Goal: Task Accomplishment & Management: Use online tool/utility

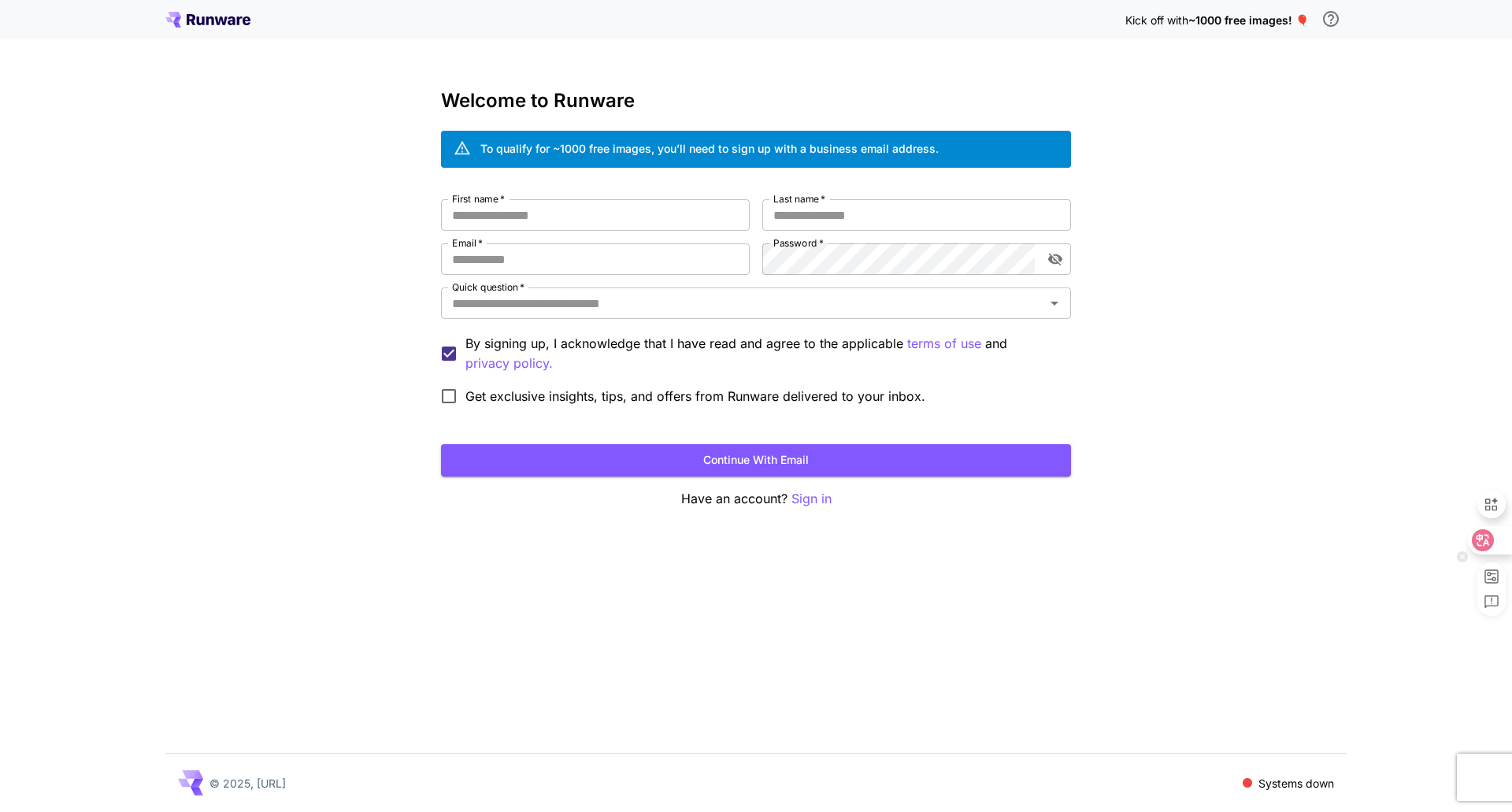
click at [1489, 537] on icon at bounding box center [1482, 540] width 16 height 16
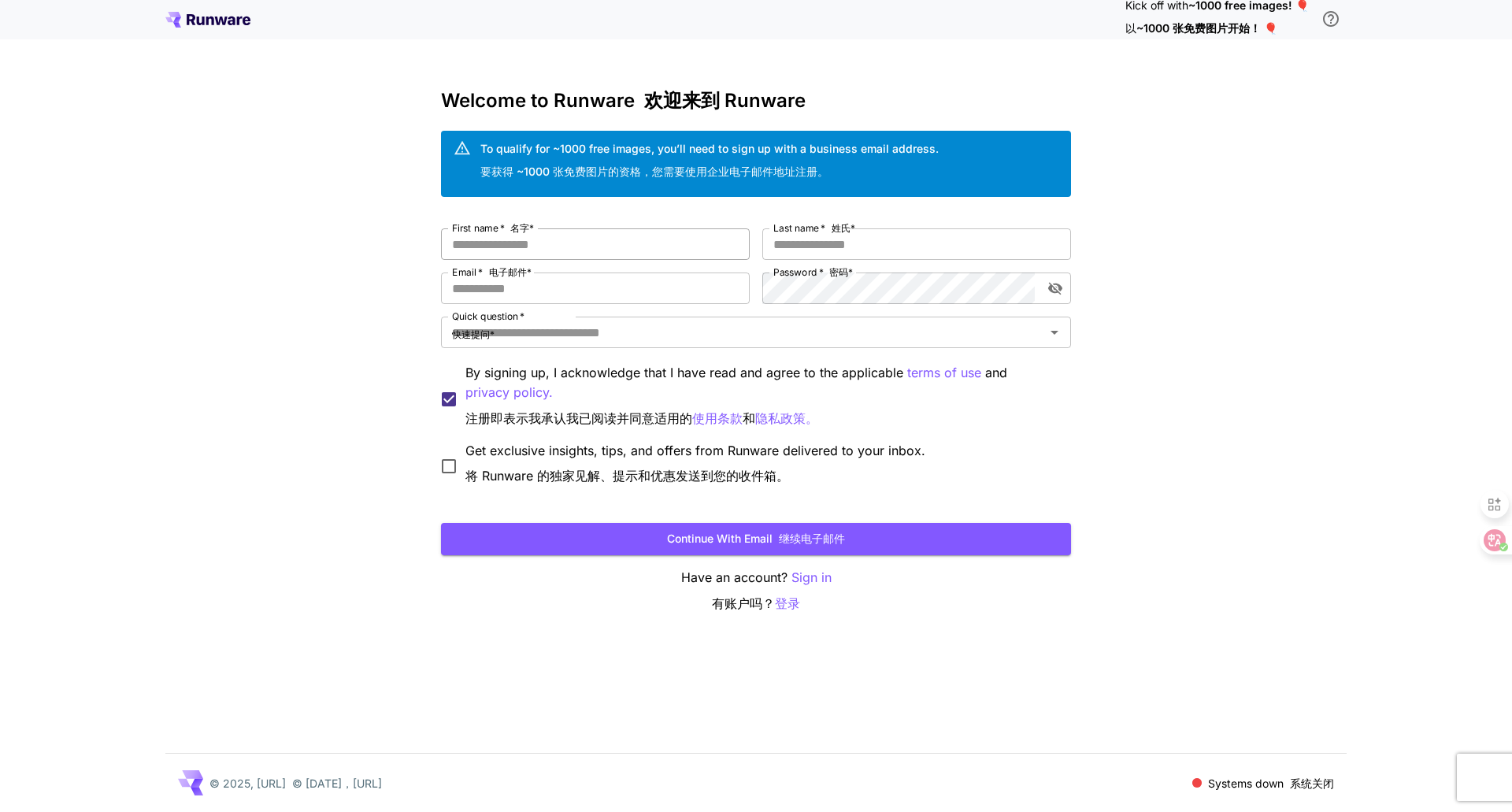
click at [666, 233] on input "First name   * 名字 *" at bounding box center [595, 244] width 309 height 32
type input "*****"
type input "****"
type input "**********"
click at [1052, 333] on icon "Open" at bounding box center [1054, 332] width 19 height 19
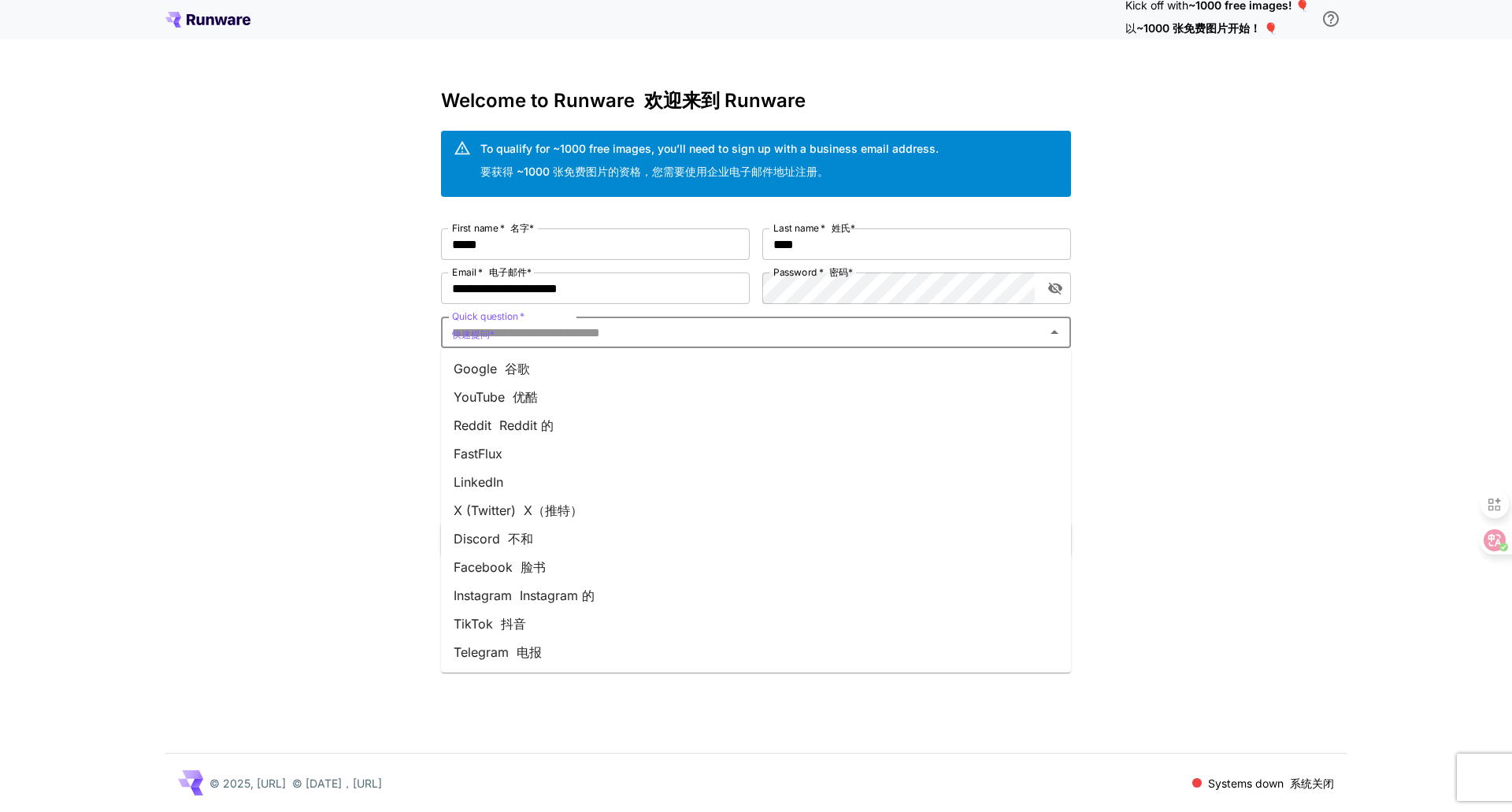
click at [690, 389] on li "YouTube 优酷" at bounding box center [755, 397] width 630 height 28
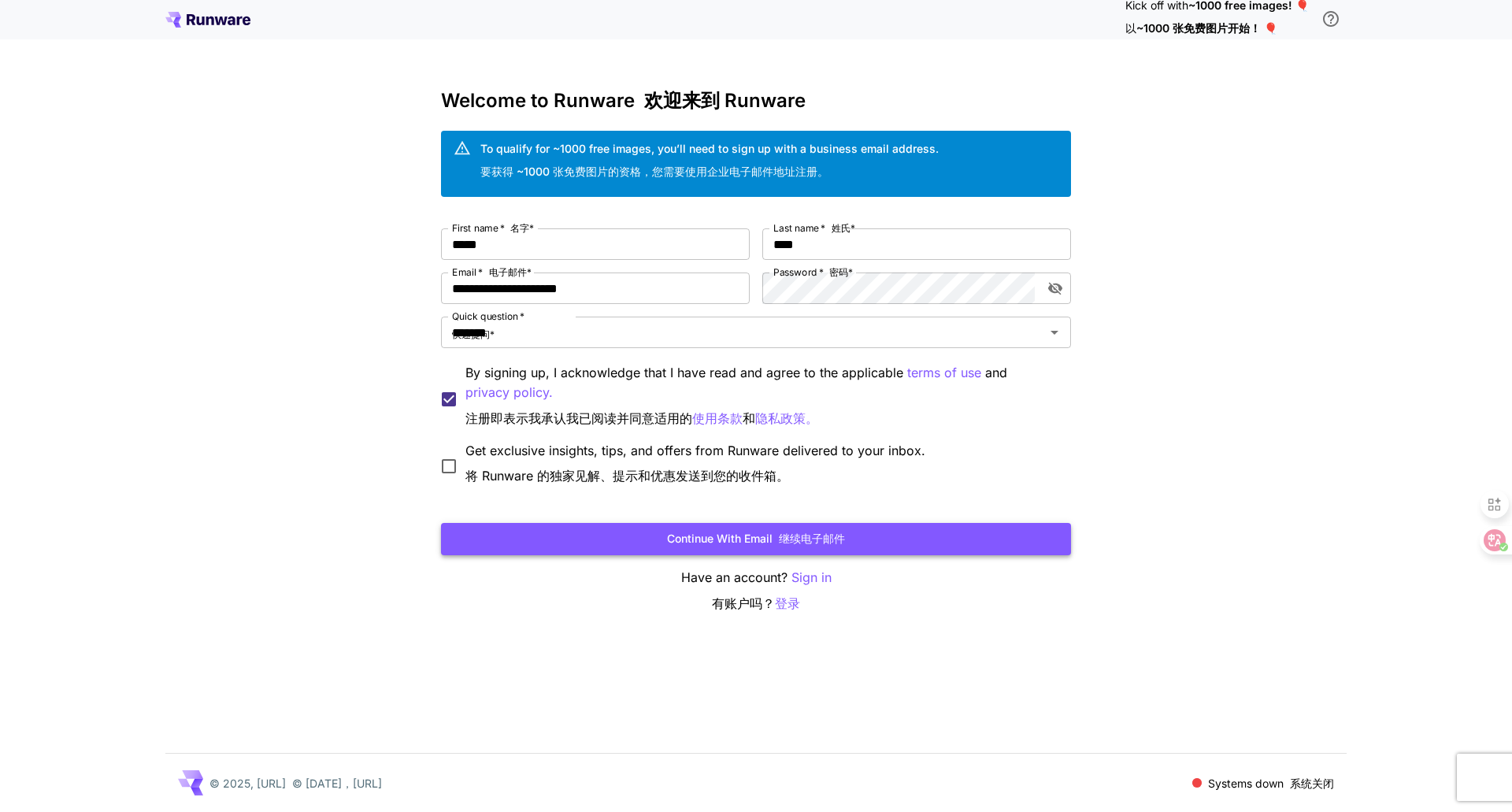
click at [777, 538] on font "submit" at bounding box center [776, 539] width 7 height 13
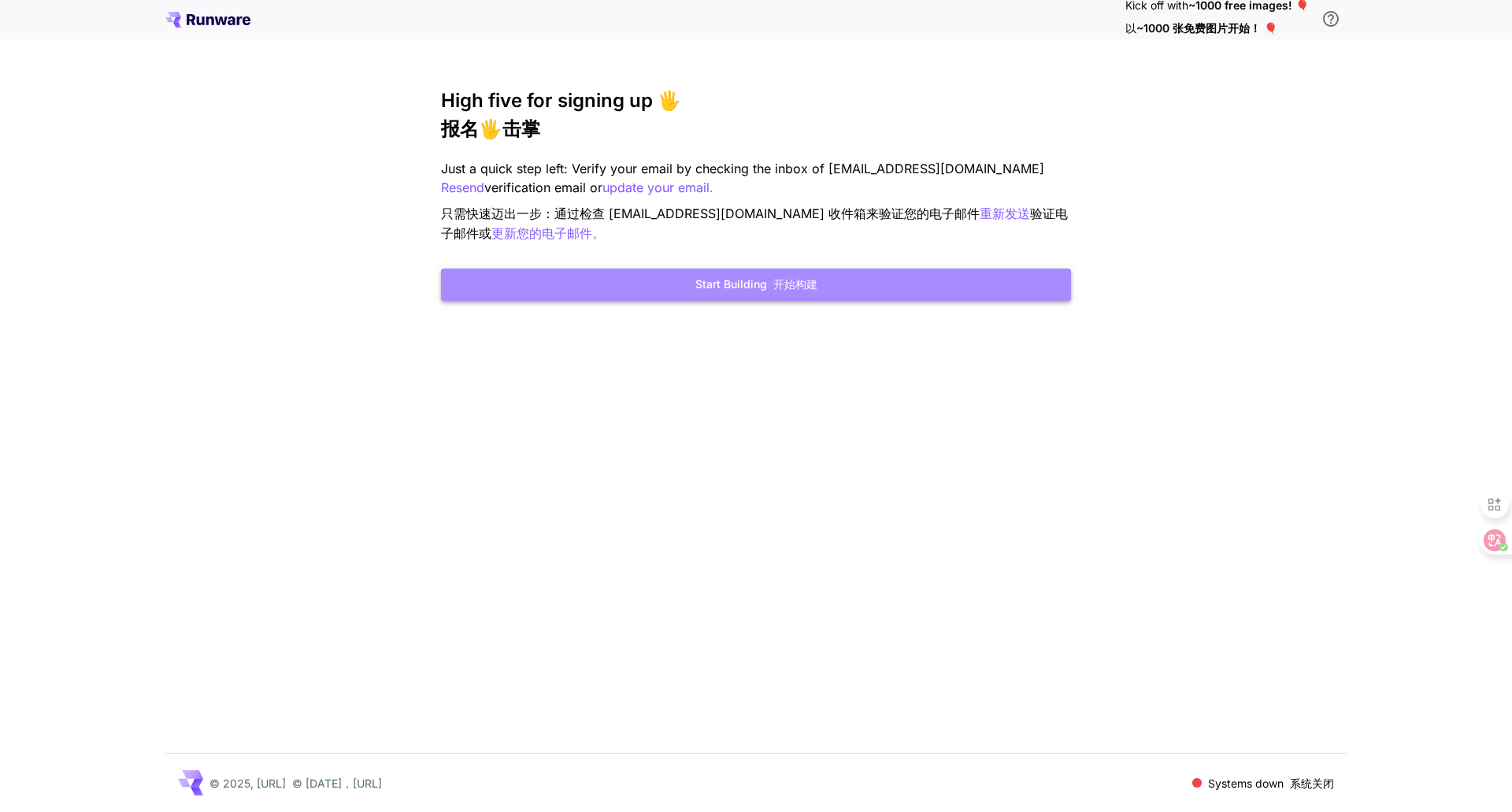
click at [807, 289] on font "开始构建" at bounding box center [795, 284] width 44 height 13
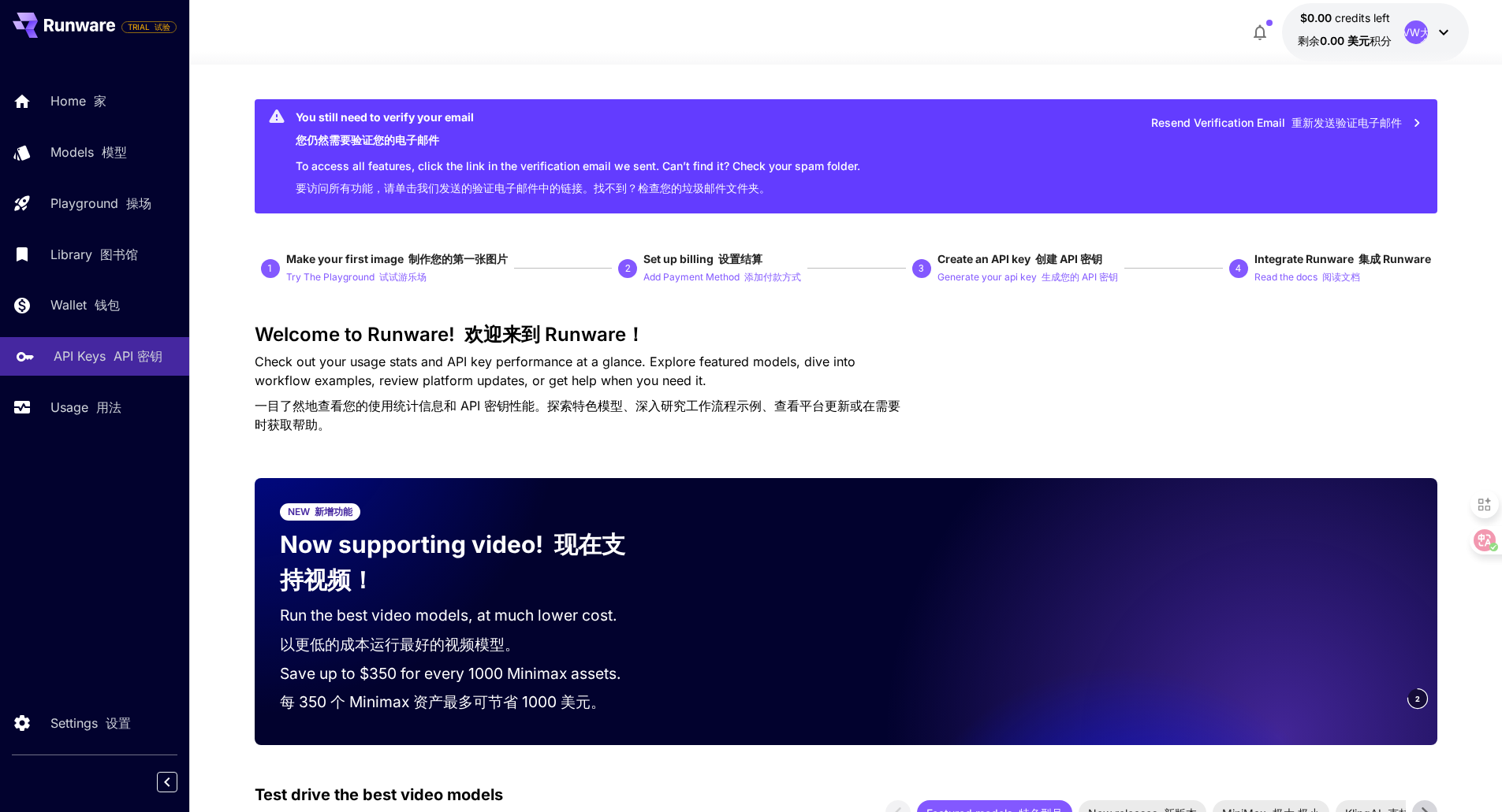
click at [123, 368] on link "API Keys API 密钥" at bounding box center [95, 356] width 189 height 38
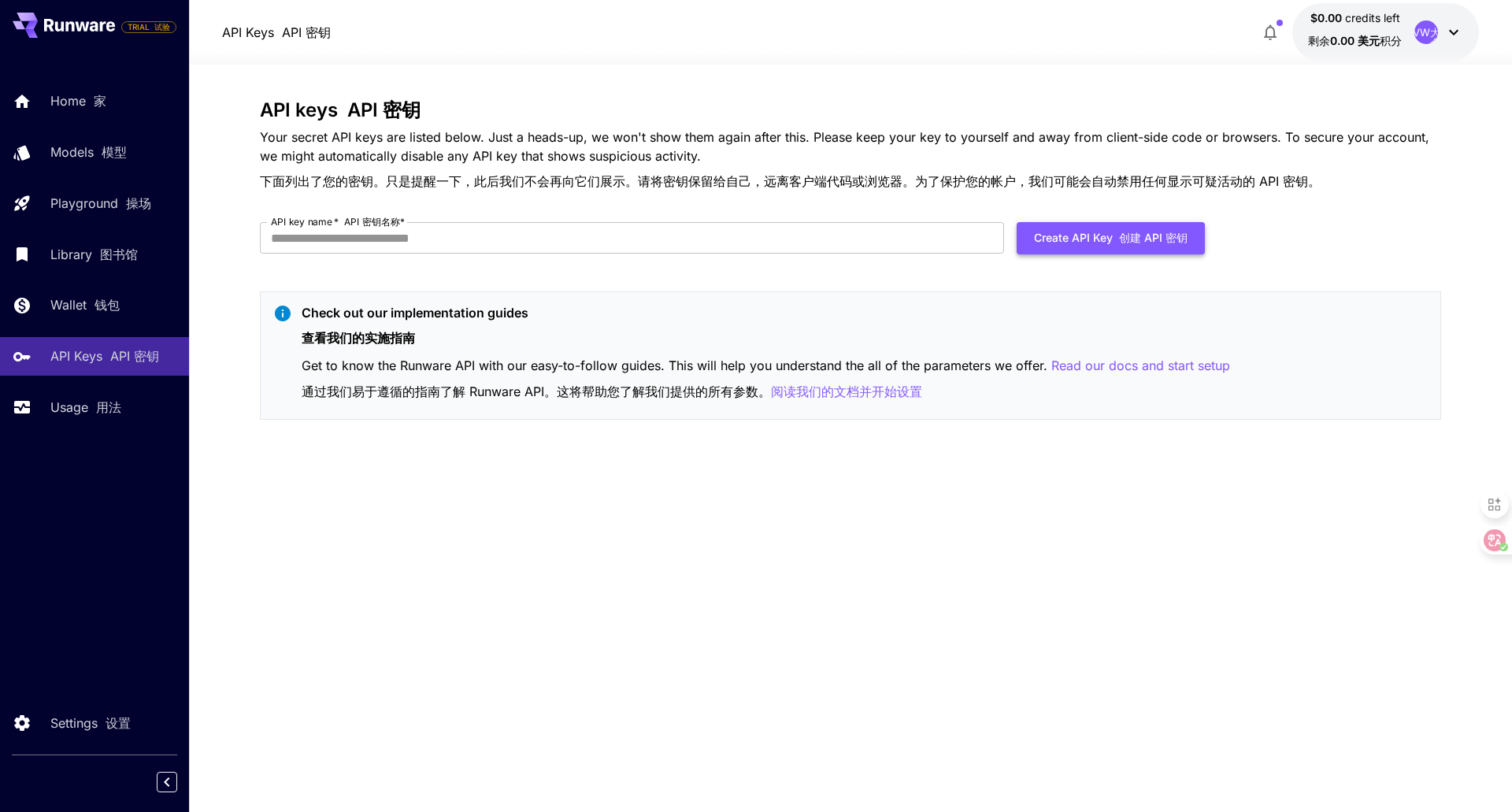
click at [1104, 235] on button "Create API Key 创建 API 密钥" at bounding box center [1110, 238] width 188 height 32
click at [507, 237] on input "API key name   * API 密钥名称 *" at bounding box center [632, 238] width 744 height 32
click at [1108, 242] on button "Create API Key 创建 API 密钥" at bounding box center [1110, 238] width 188 height 32
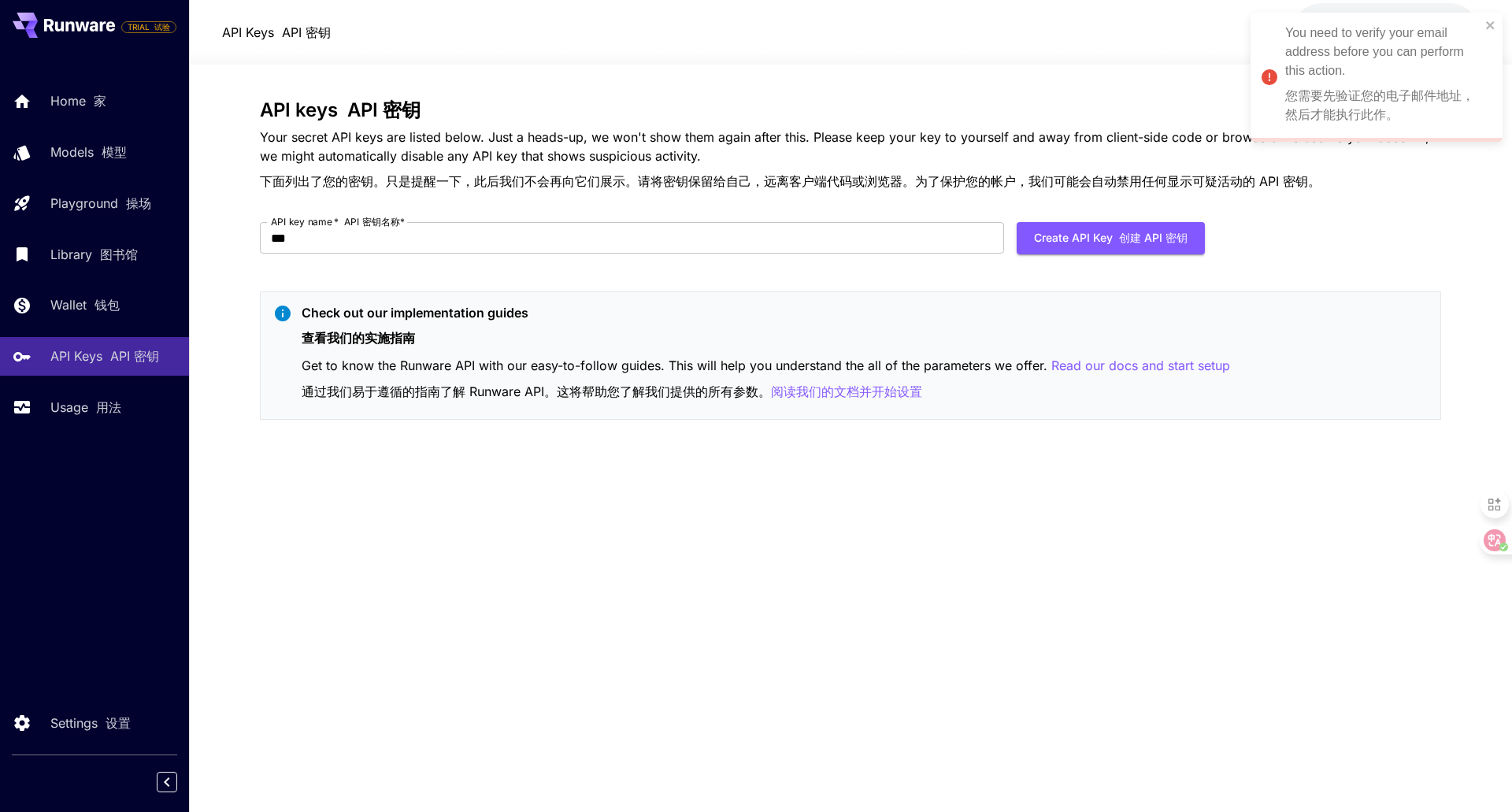
click at [1377, 120] on font "您需要先验证您的电子邮件地址，然后才能执行此作。" at bounding box center [1380, 105] width 189 height 32
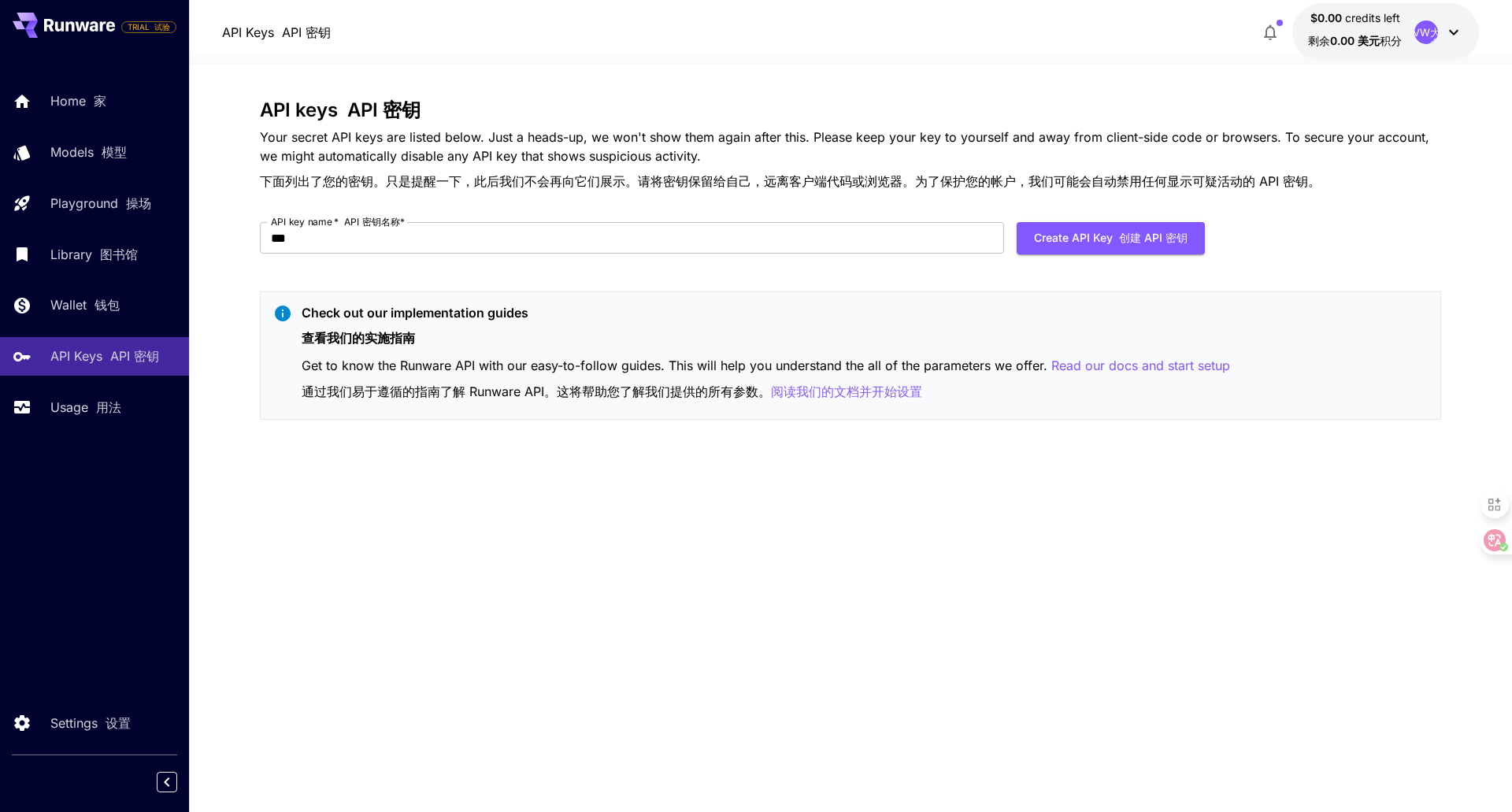
click at [1449, 31] on icon at bounding box center [1453, 32] width 9 height 6
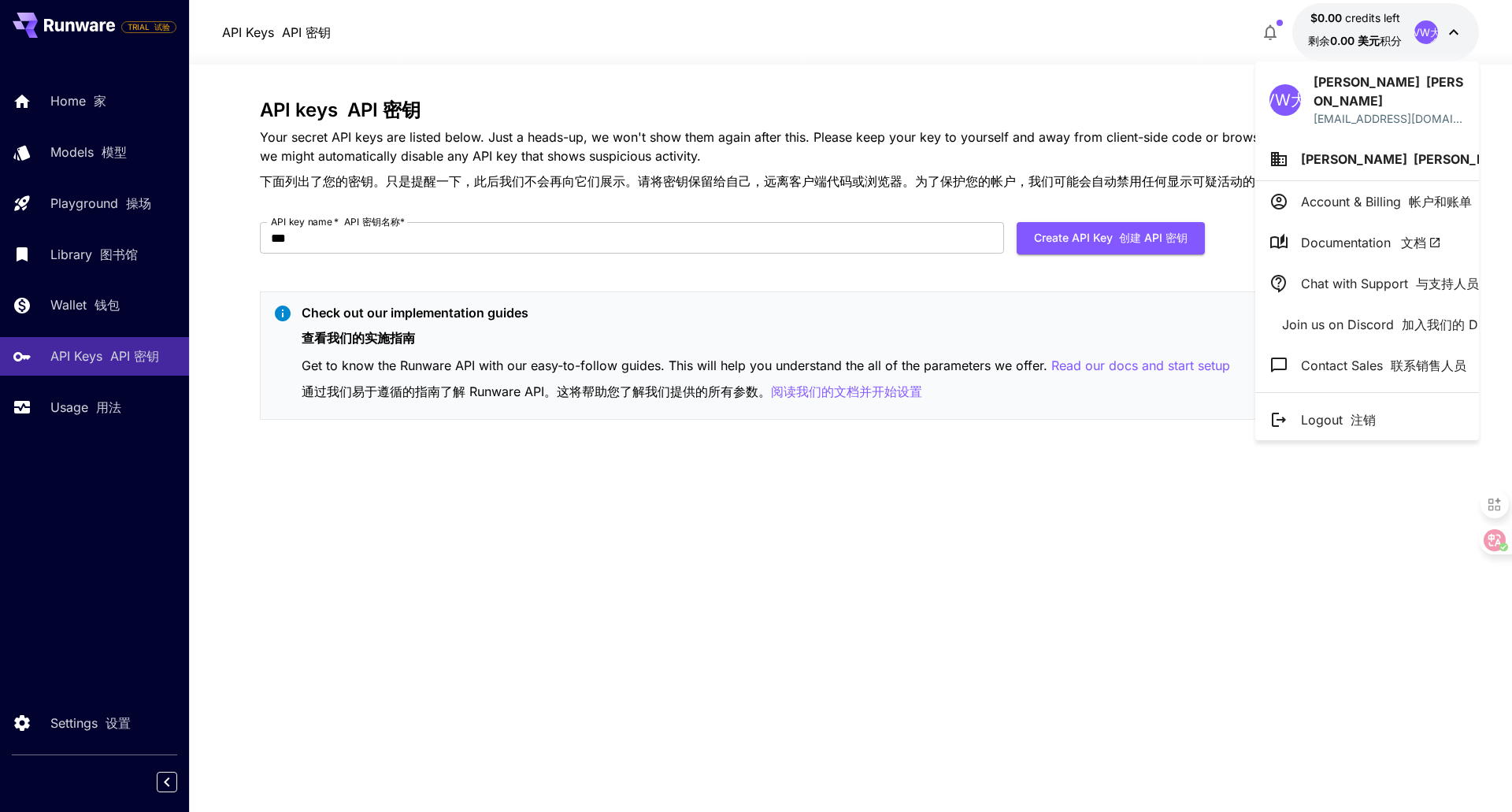
click at [986, 69] on div at bounding box center [756, 406] width 1512 height 812
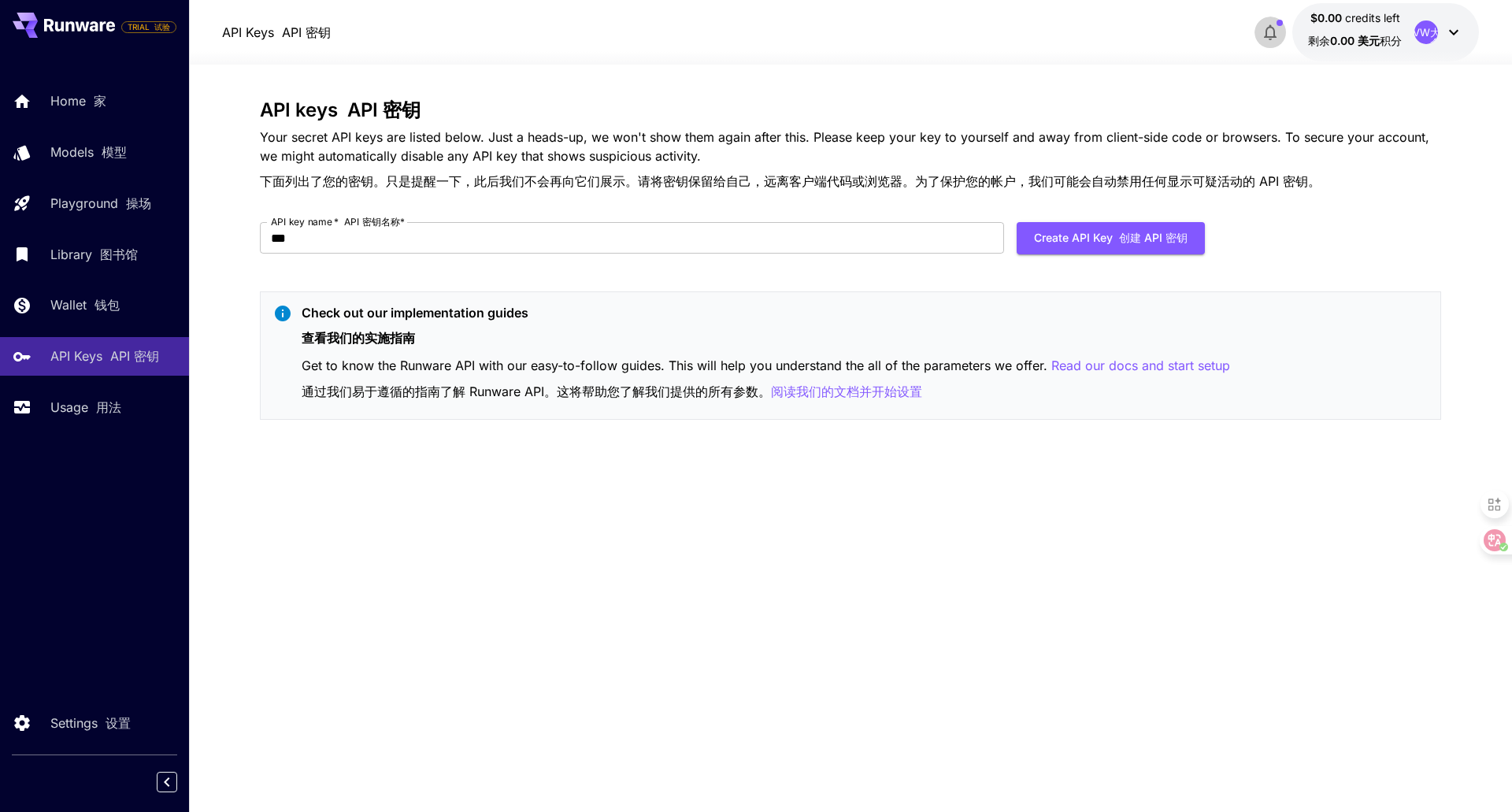
click at [1261, 35] on icon "button" at bounding box center [1270, 32] width 19 height 19
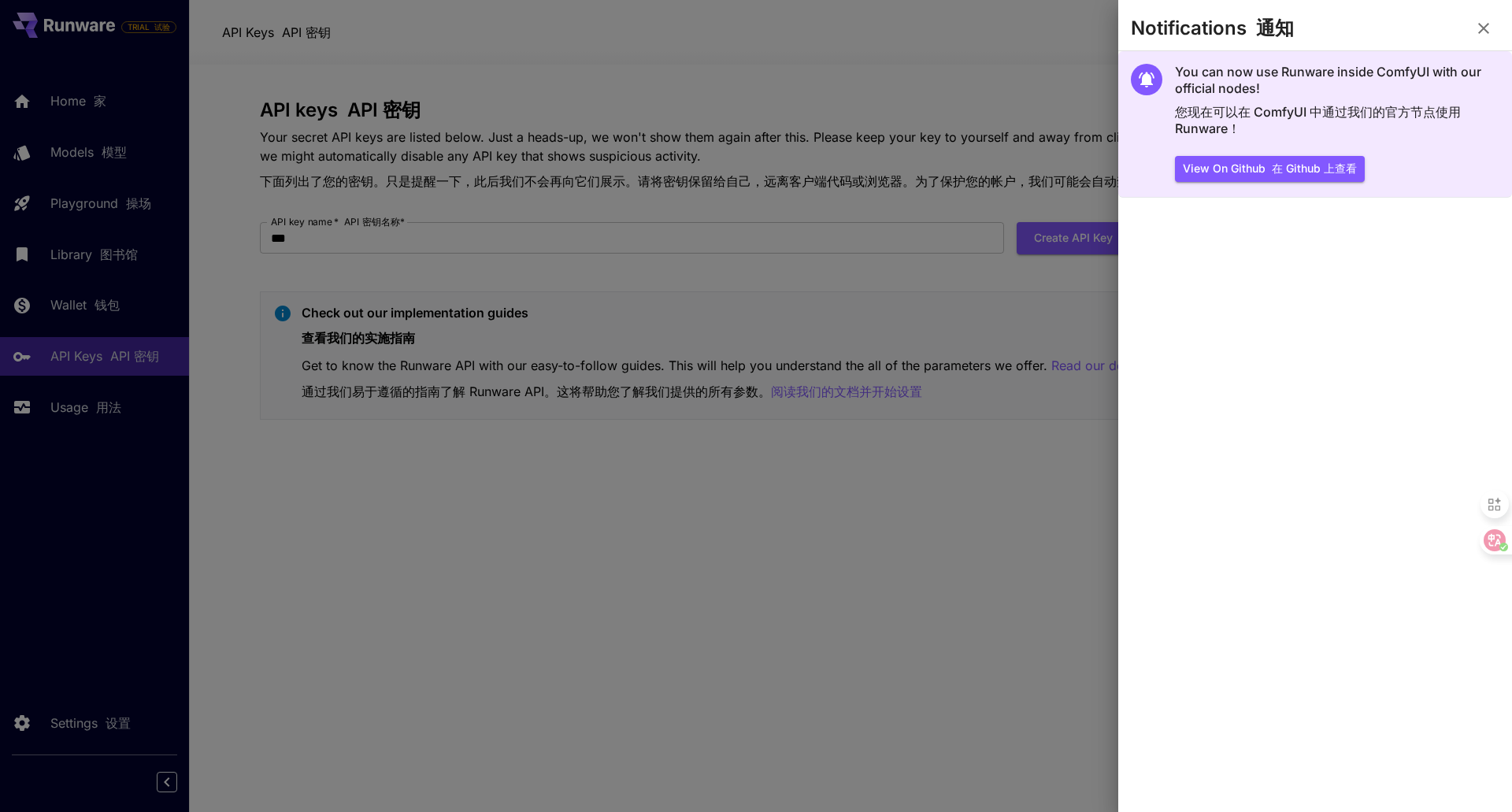
click at [1295, 94] on h5 "You can now use Runware inside ComfyUI with our official nodes! 您现在可以在 ComfyUI …" at bounding box center [1337, 104] width 324 height 80
click at [1351, 87] on h5 "You can now use Runware inside ComfyUI with our official nodes! 您现在可以在 ComfyUI …" at bounding box center [1337, 104] width 324 height 80
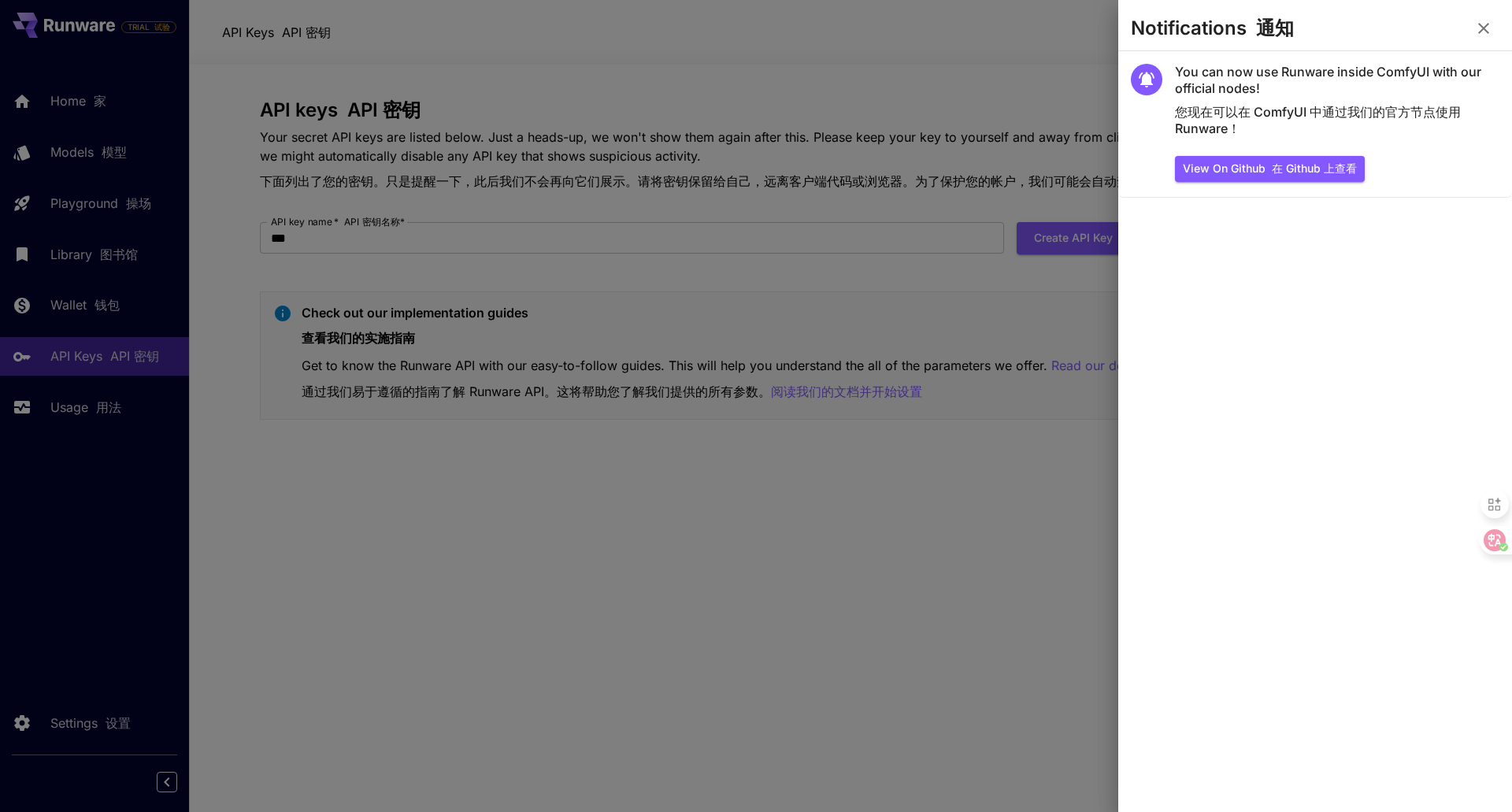
click at [949, 50] on div at bounding box center [756, 406] width 1512 height 812
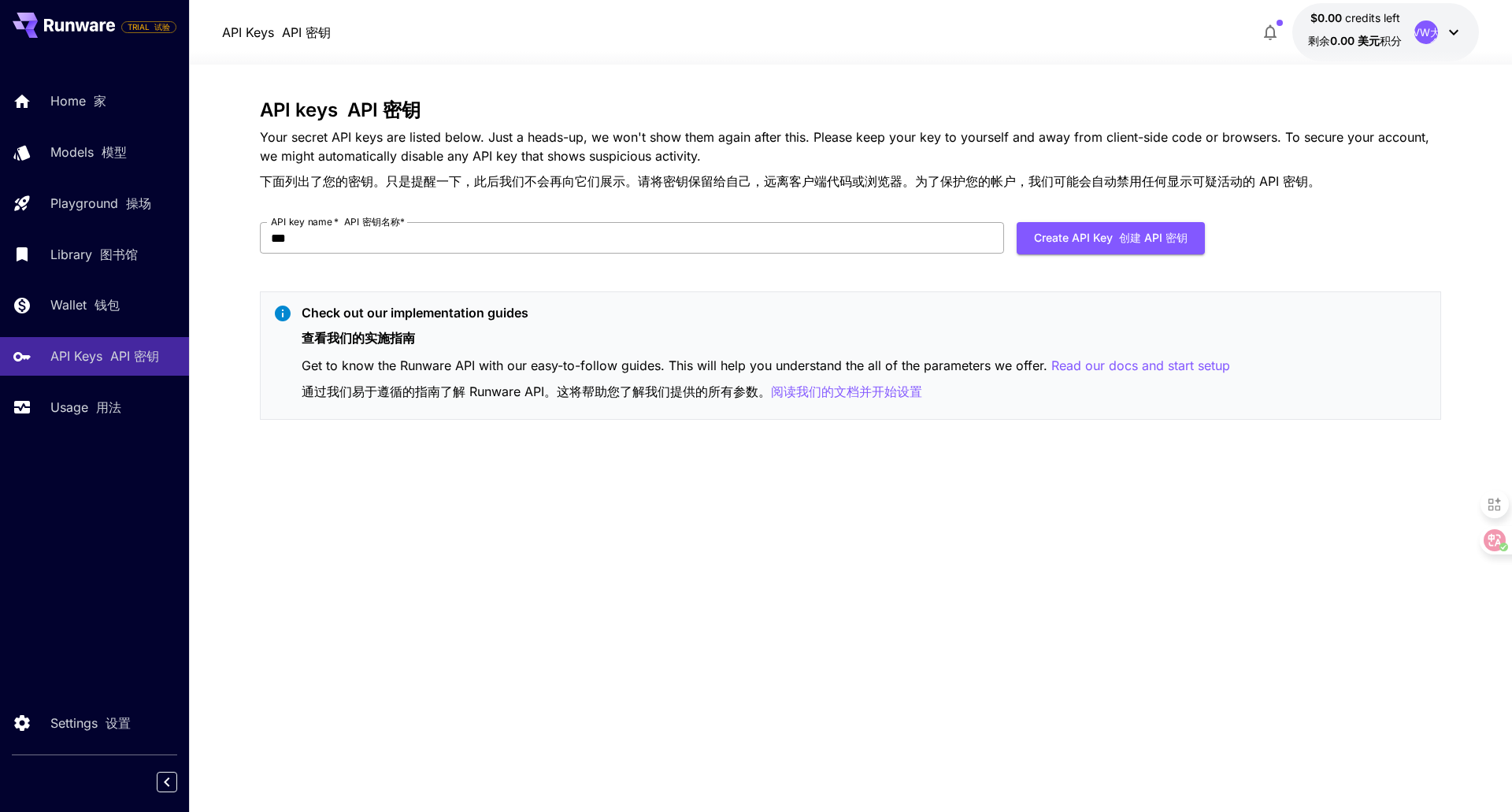
click at [490, 242] on input "***" at bounding box center [632, 238] width 744 height 32
type input "*"
type input "******"
click at [1090, 238] on button "Create API Key 创建 API 密钥" at bounding box center [1110, 238] width 188 height 32
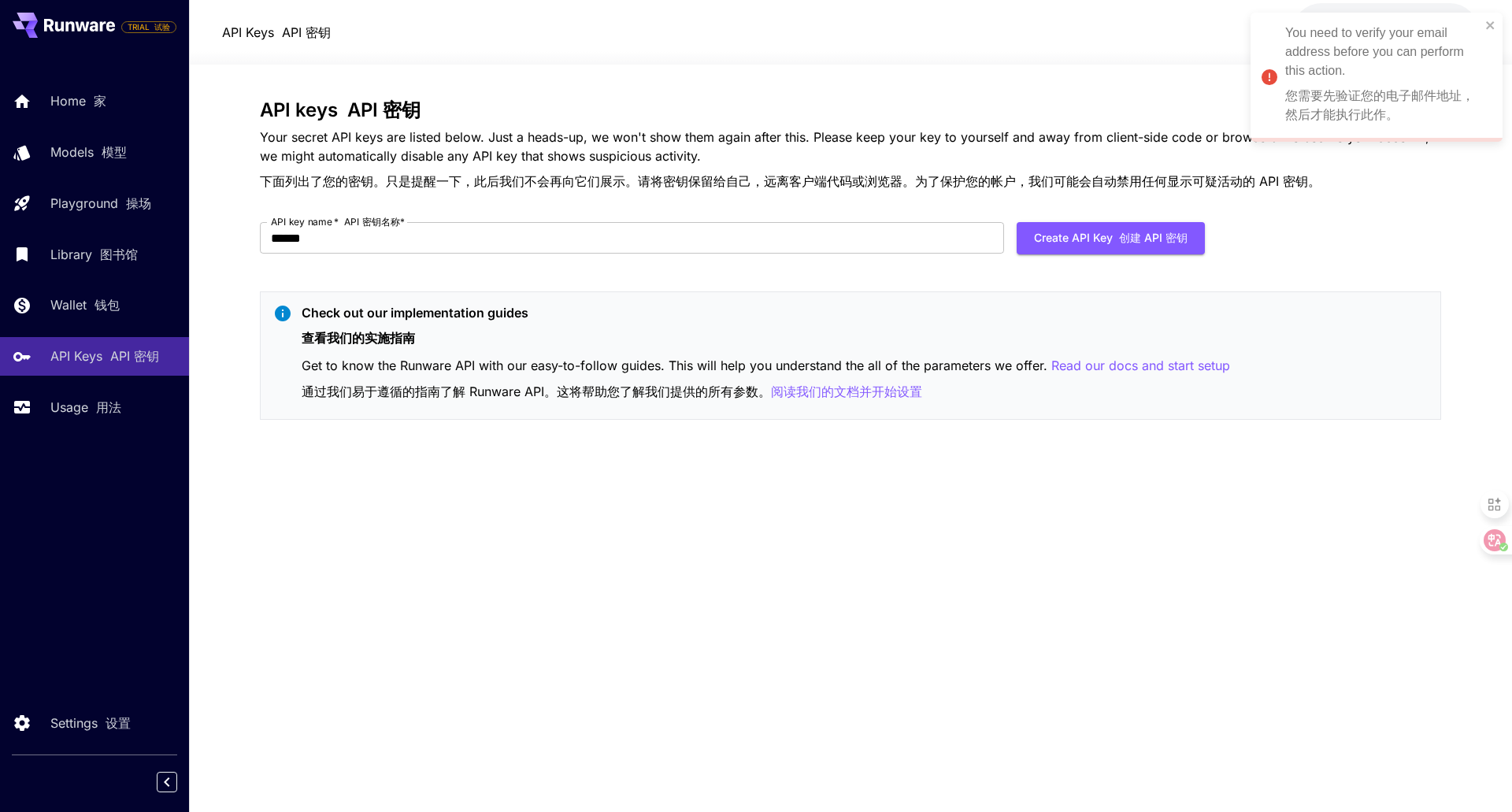
click at [1398, 83] on div "You need to verify your email address before you can perform this action. 您需要先验…" at bounding box center [1383, 76] width 195 height 107
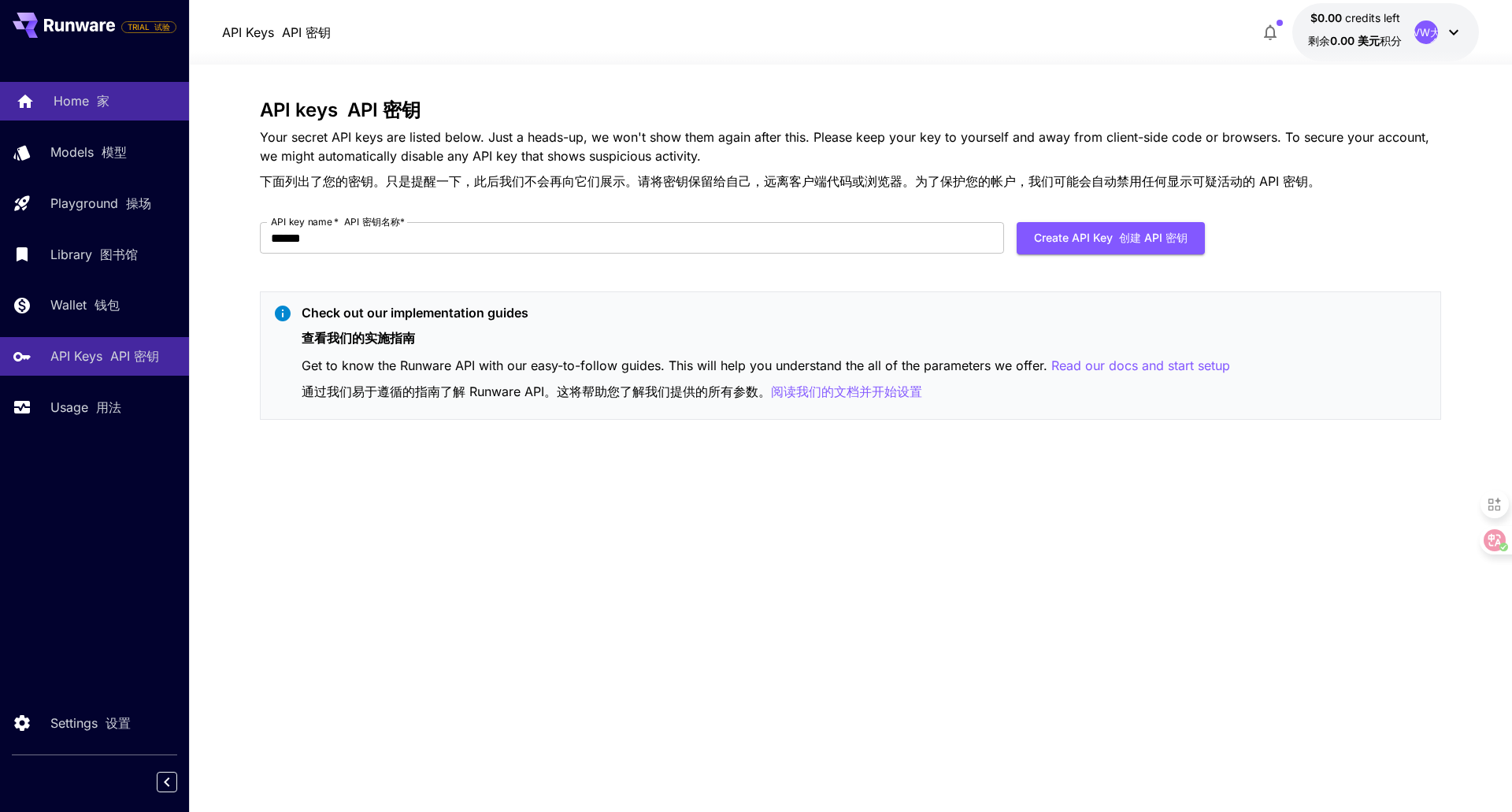
click at [102, 100] on font "家" at bounding box center [103, 100] width 12 height 16
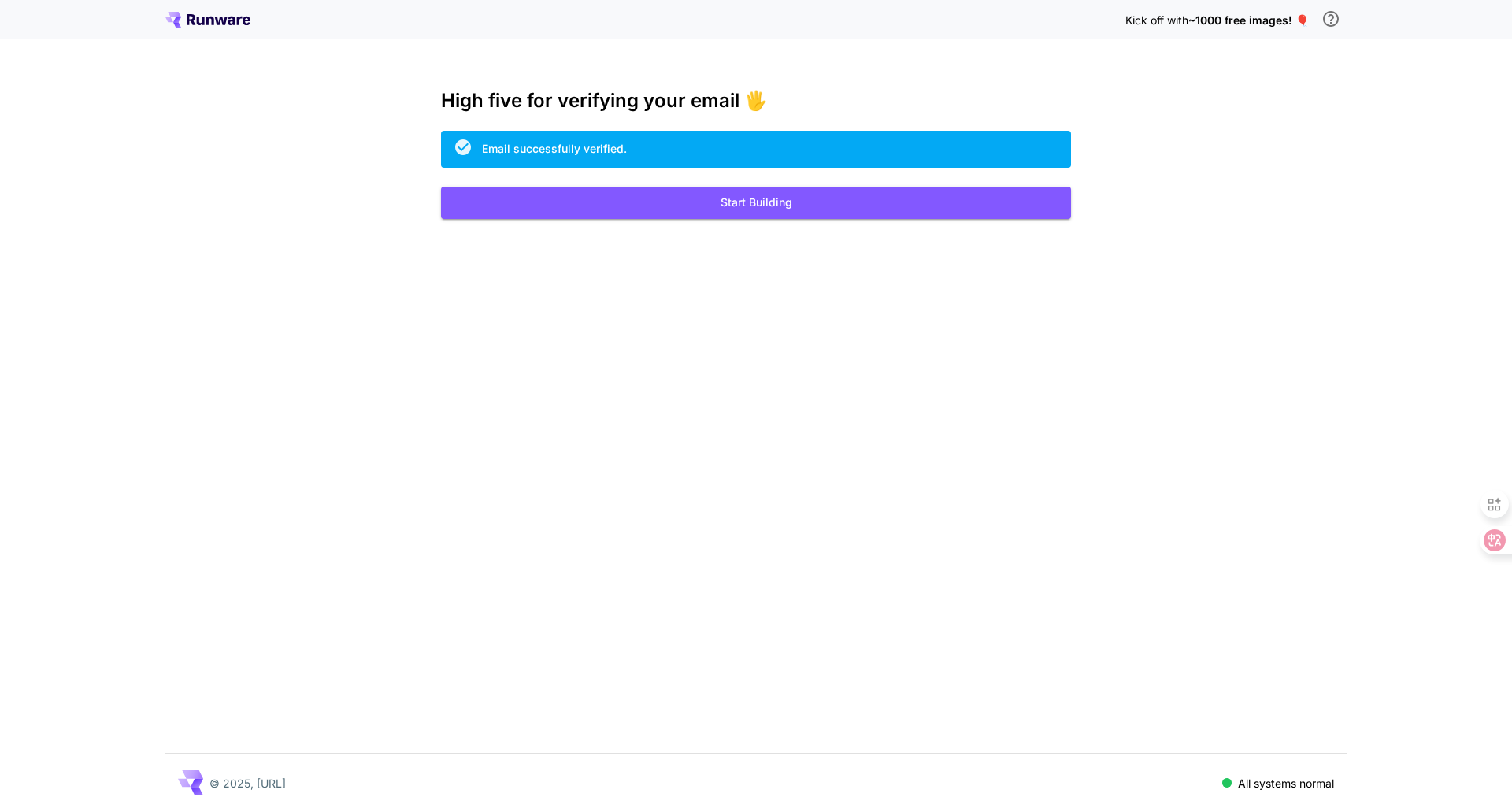
click at [1233, 21] on span "~1000 free images! 🎈" at bounding box center [1248, 20] width 120 height 13
click at [1295, 18] on span "~1000 free images! 🎈" at bounding box center [1248, 20] width 120 height 13
click at [1490, 532] on icon at bounding box center [1482, 540] width 16 height 16
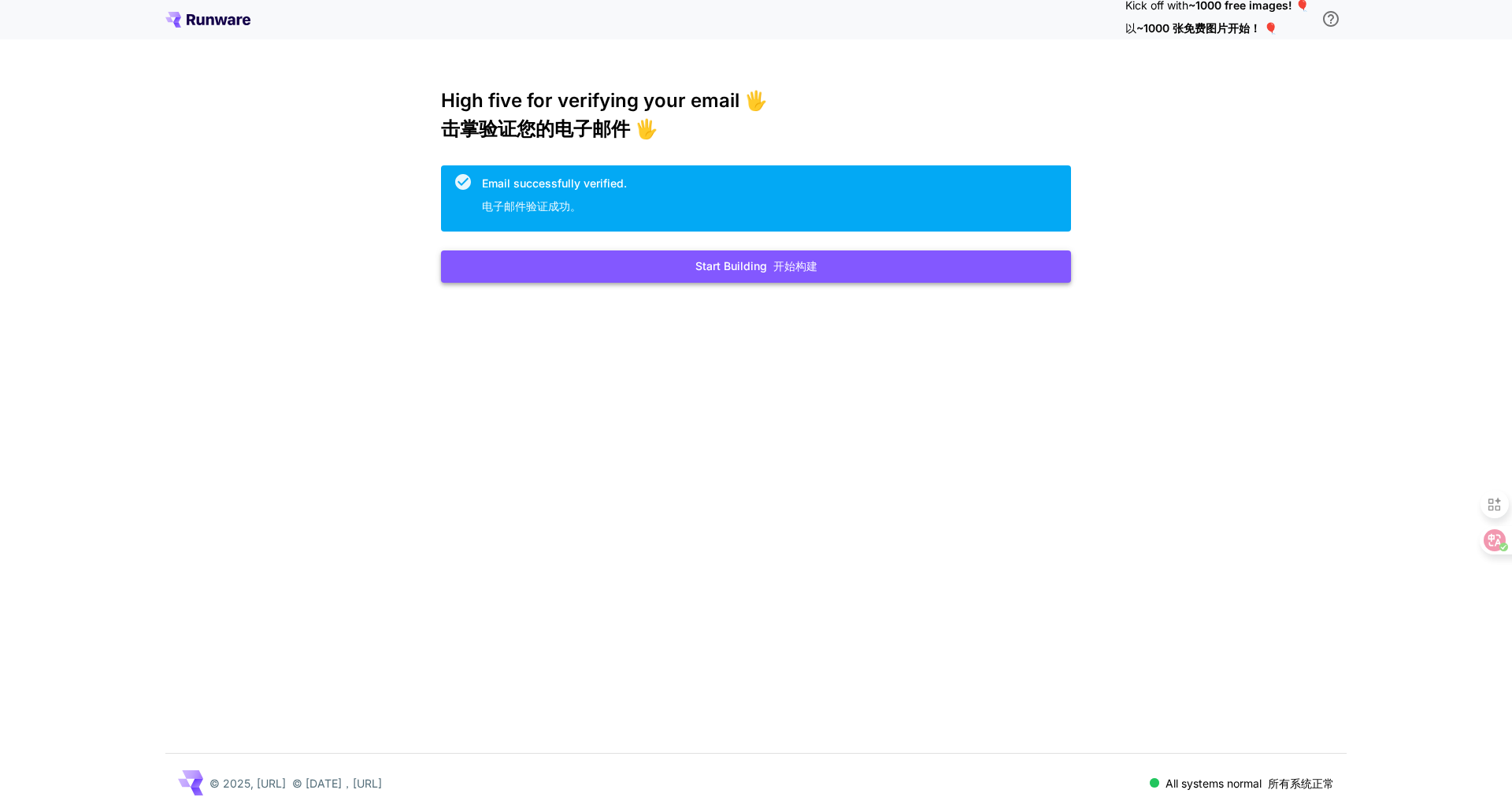
click at [878, 262] on button "Start Building 开始构建" at bounding box center [755, 267] width 630 height 32
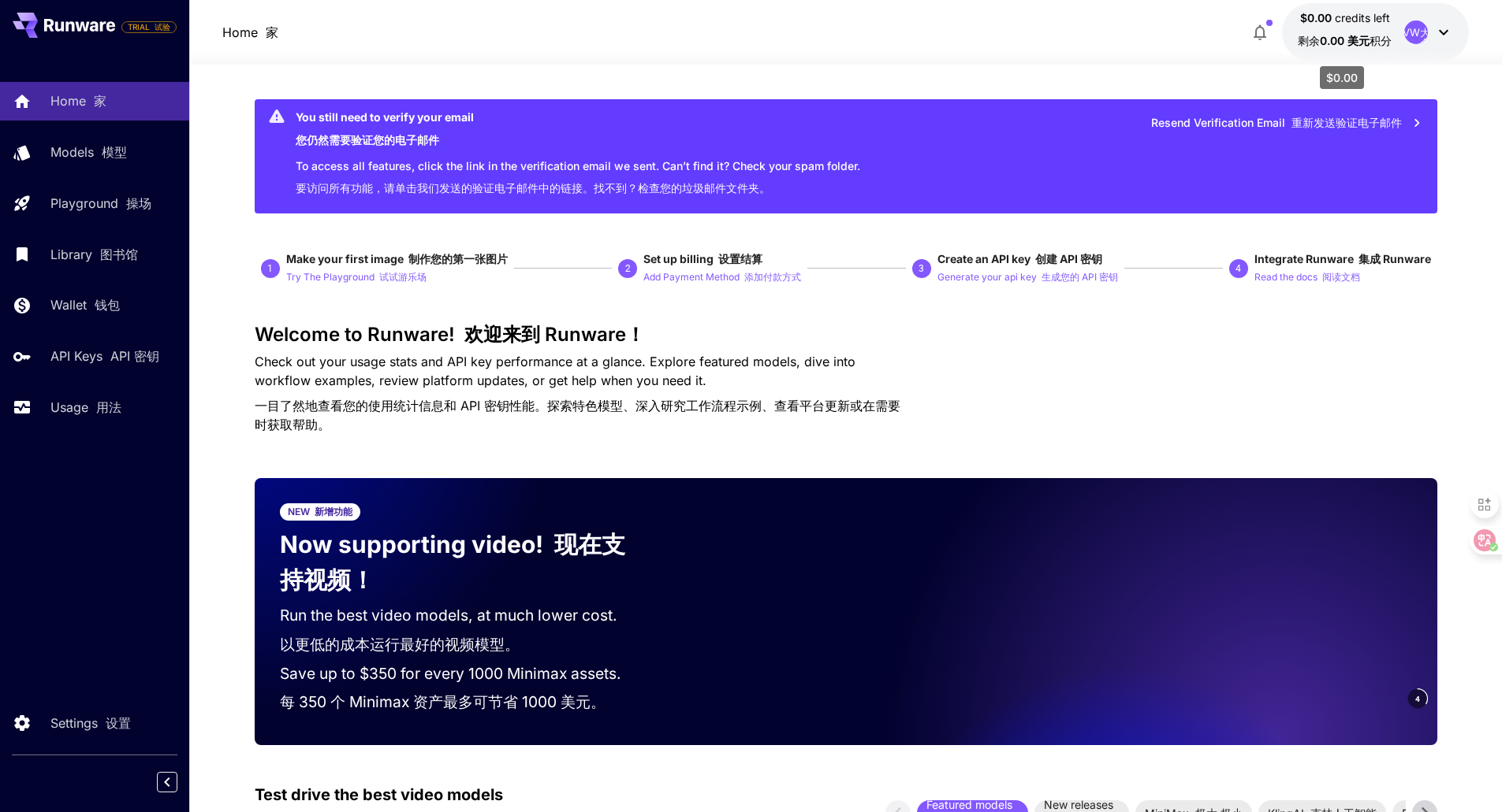
click at [1387, 22] on span "credits left" at bounding box center [1362, 17] width 55 height 13
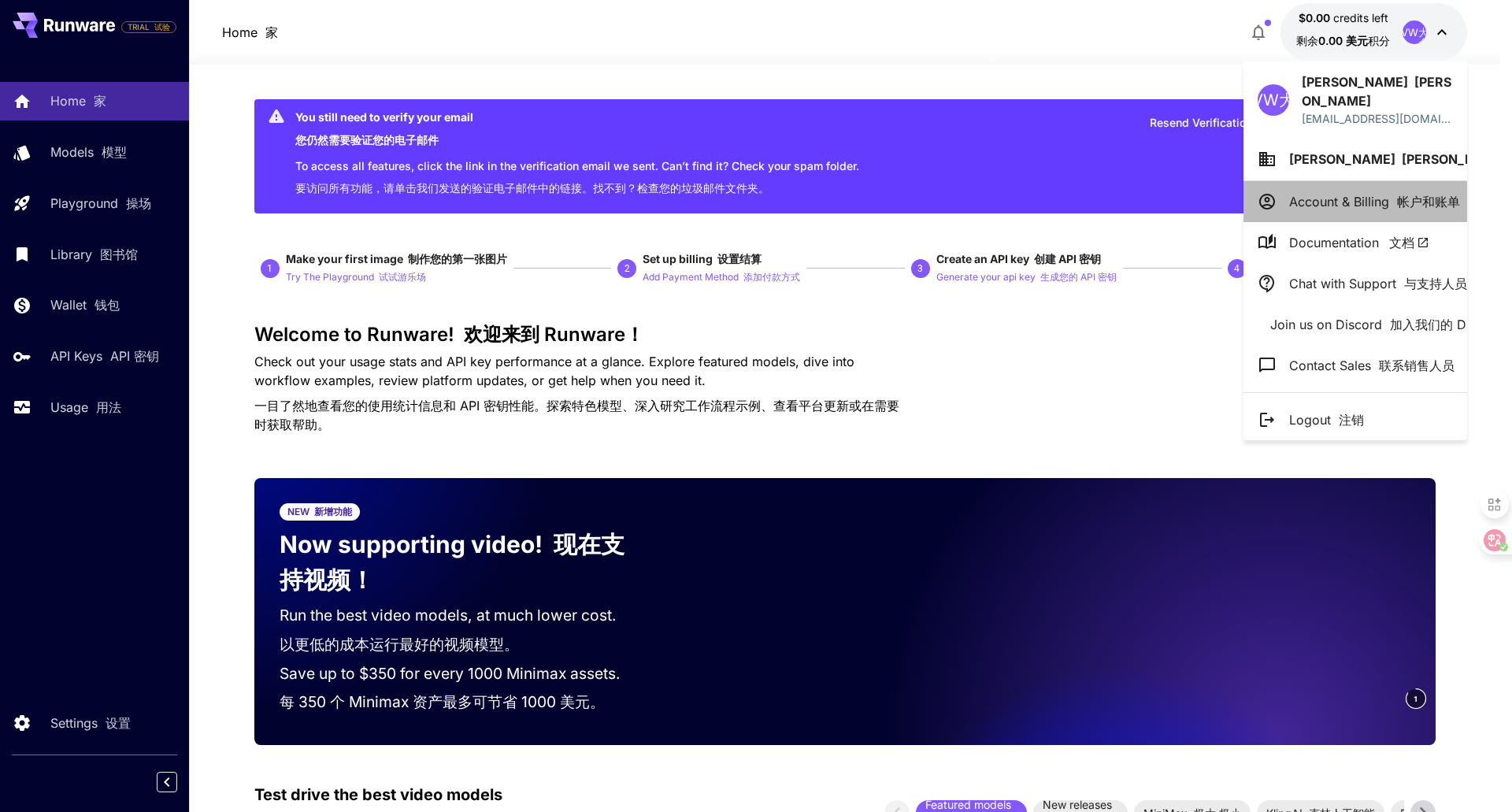
click at [1334, 181] on li "Account & Billing 帐户和账单" at bounding box center [1355, 201] width 224 height 41
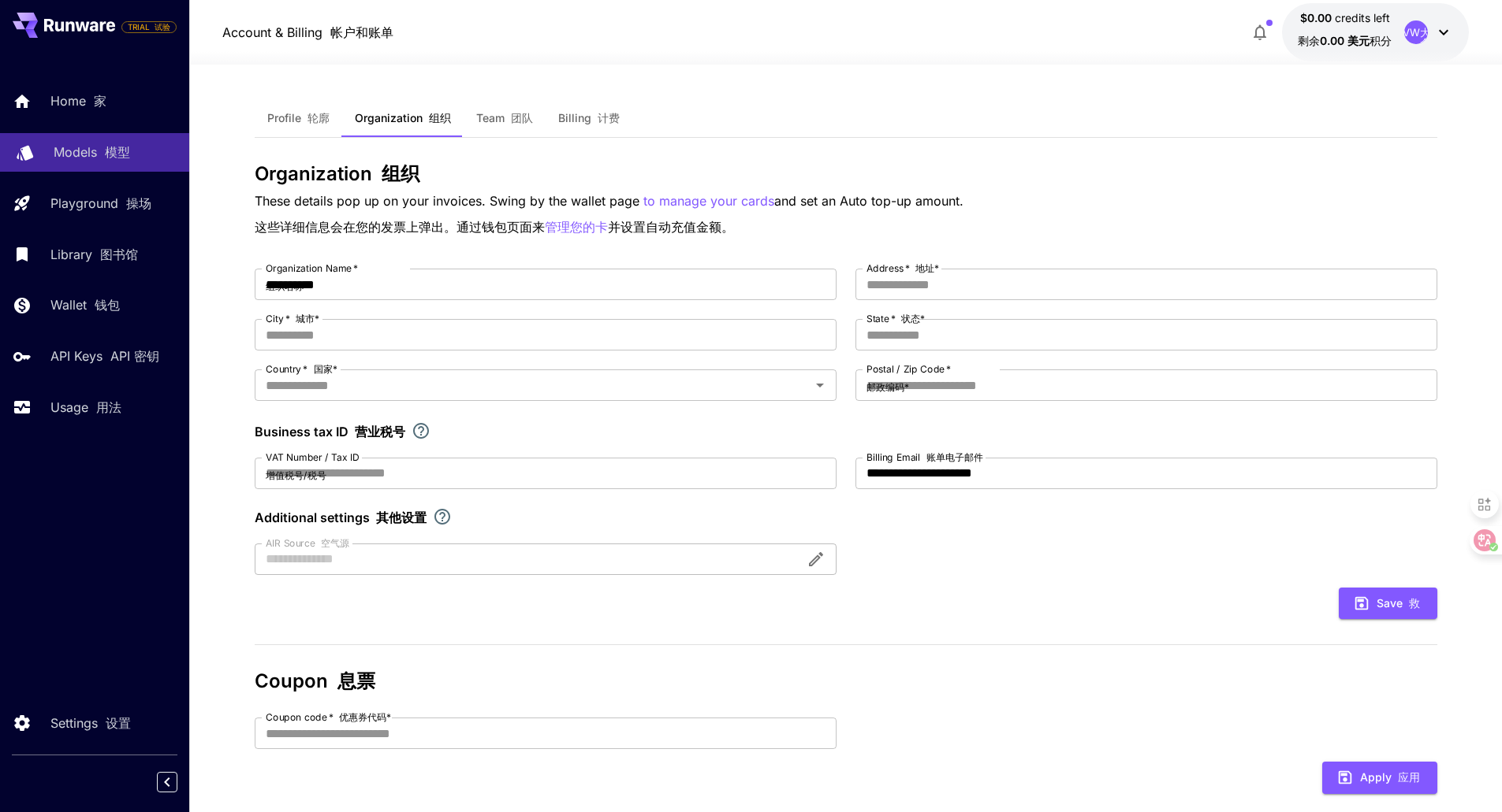
click at [91, 156] on p "Models 模型" at bounding box center [92, 152] width 76 height 19
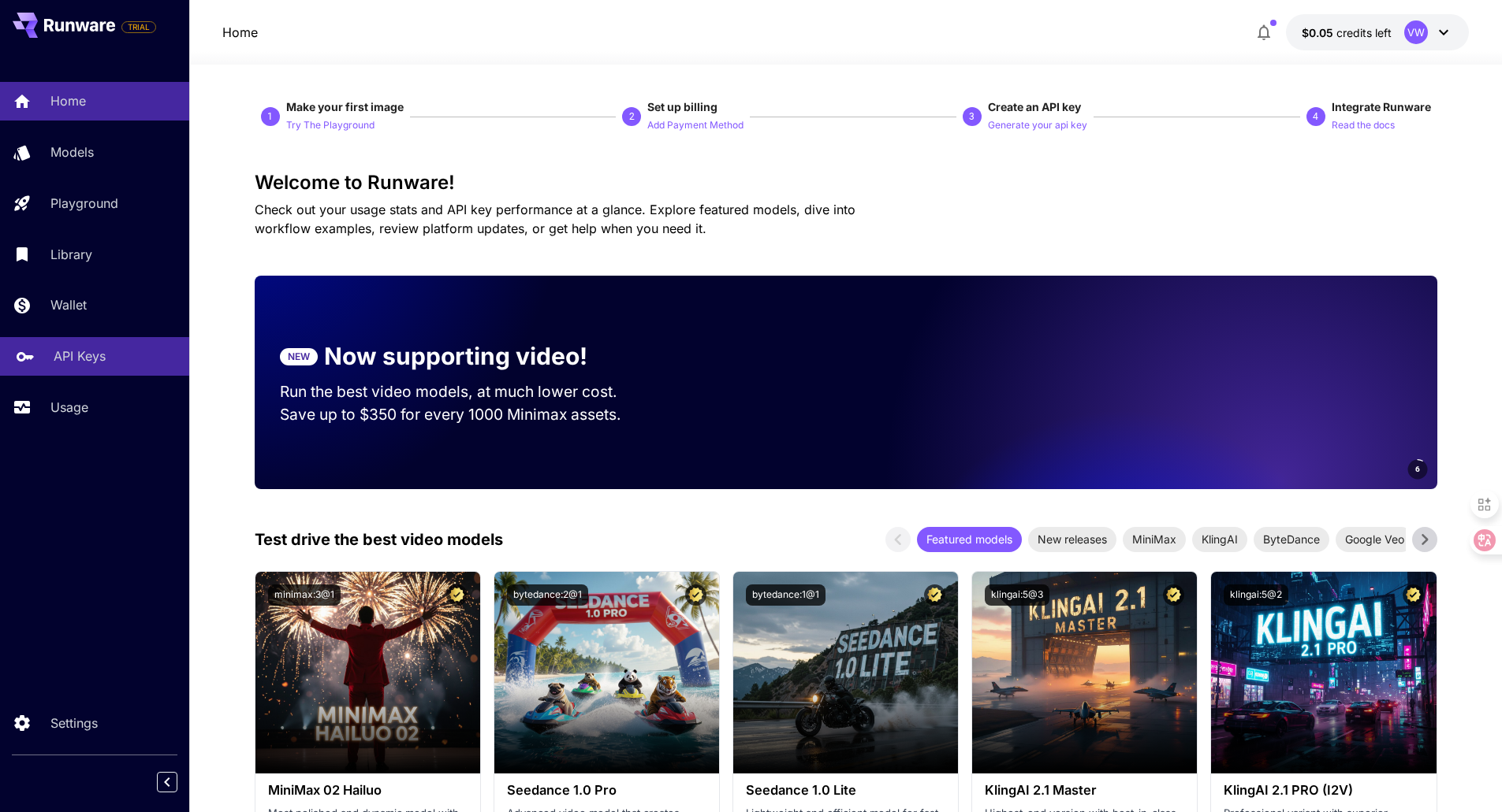
click at [101, 345] on link "API Keys" at bounding box center [95, 356] width 189 height 38
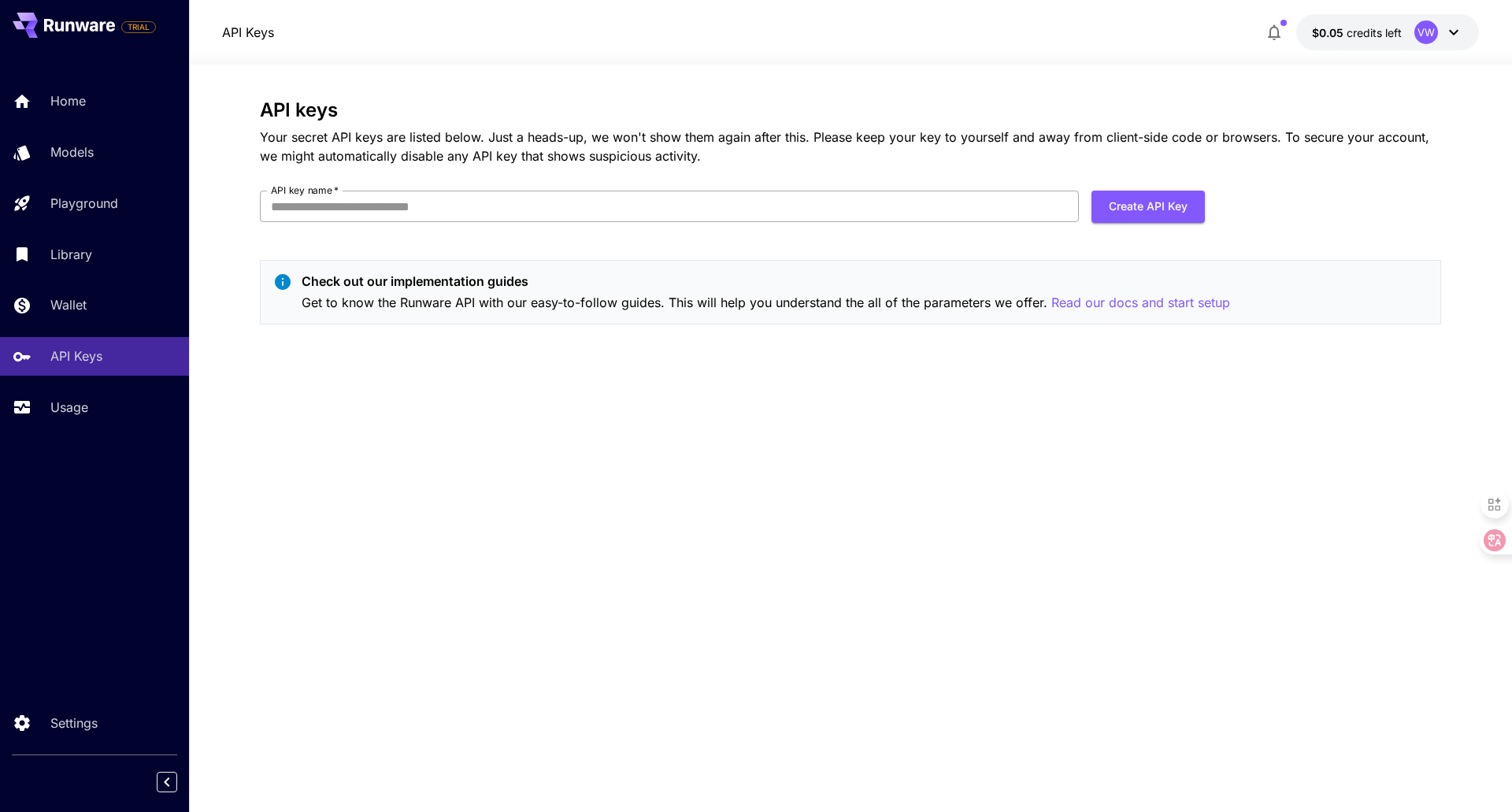
click at [365, 206] on input "API key name   *" at bounding box center [669, 207] width 819 height 32
drag, startPoint x: 365, startPoint y: 206, endPoint x: 900, endPoint y: 67, distance: 552.8
type input "******"
click at [1180, 199] on button "Create API Key" at bounding box center [1148, 207] width 114 height 32
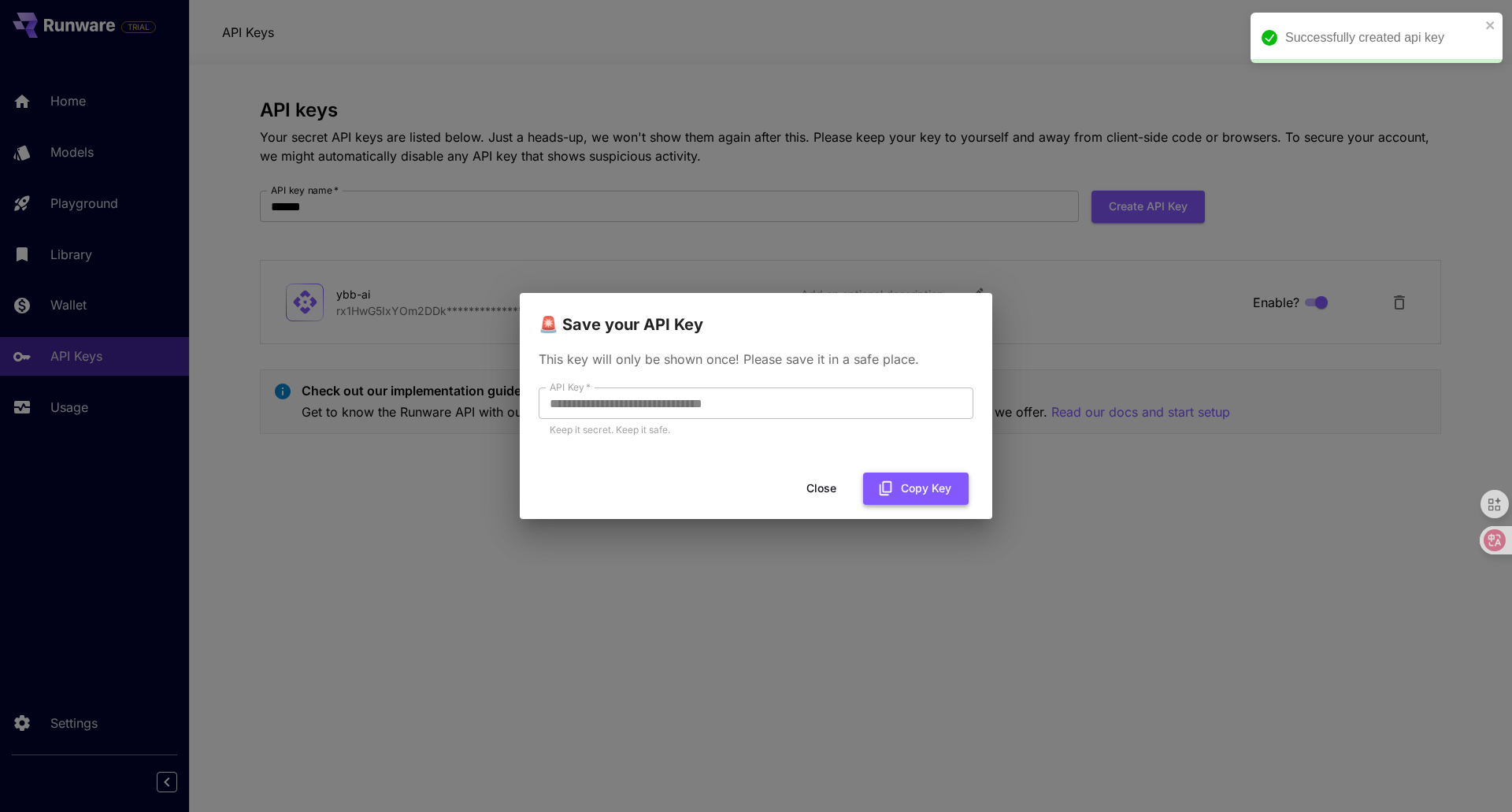
click at [900, 487] on button "Copy Key" at bounding box center [915, 488] width 105 height 32
click at [826, 478] on button "Close" at bounding box center [821, 488] width 71 height 32
